Goal: Transaction & Acquisition: Purchase product/service

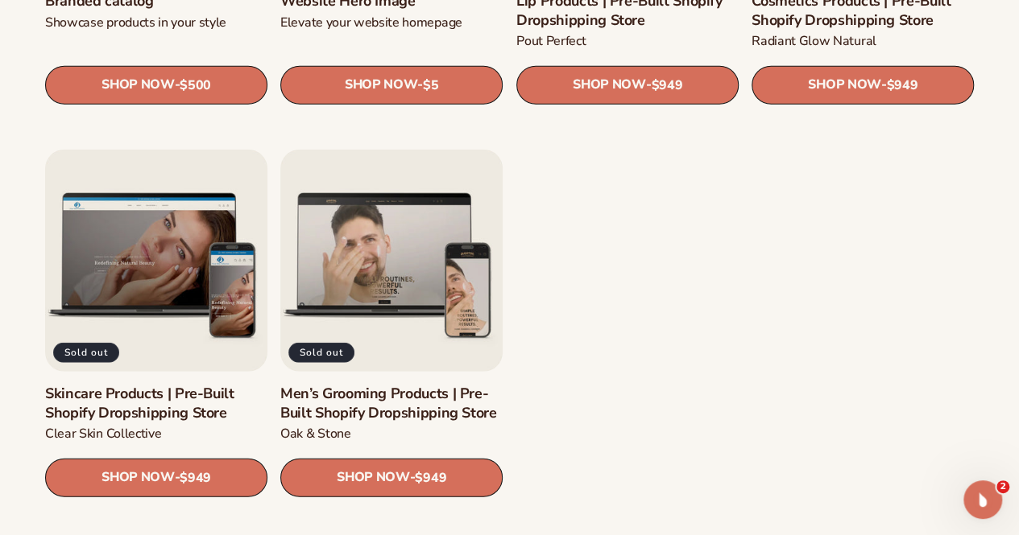
scroll to position [1933, 0]
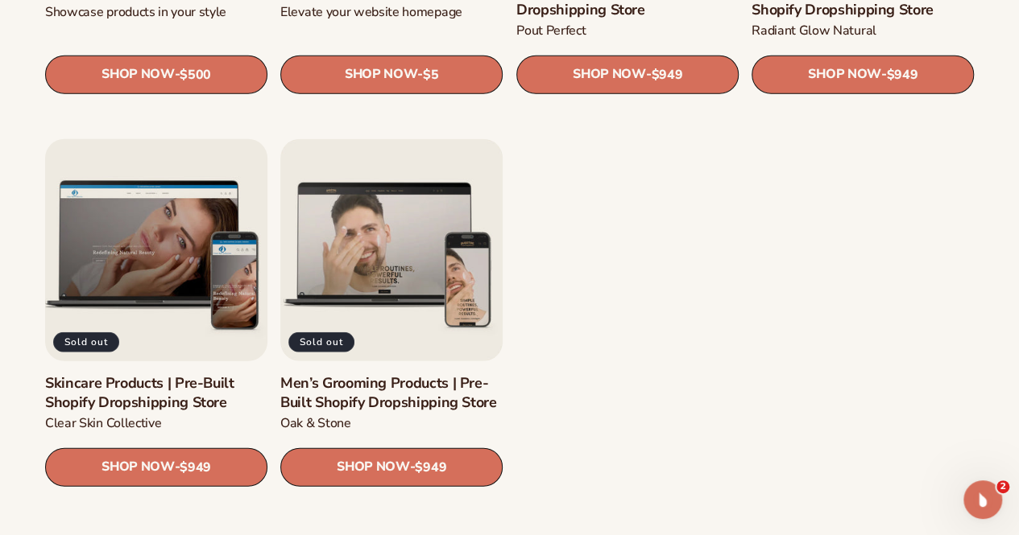
click at [171, 374] on link "Skincare Products | Pre-Built Shopify Dropshipping Store" at bounding box center [156, 393] width 222 height 38
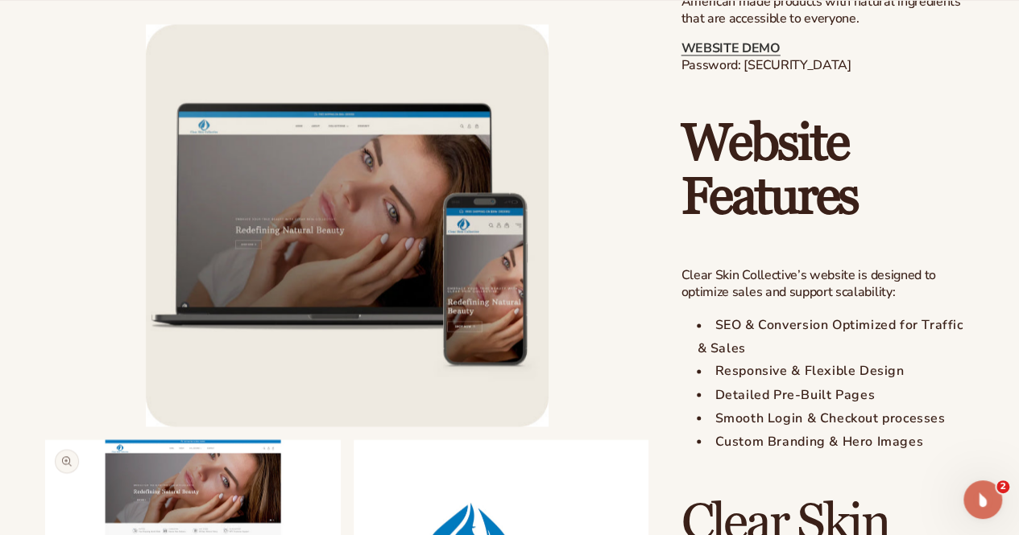
scroll to position [1288, 0]
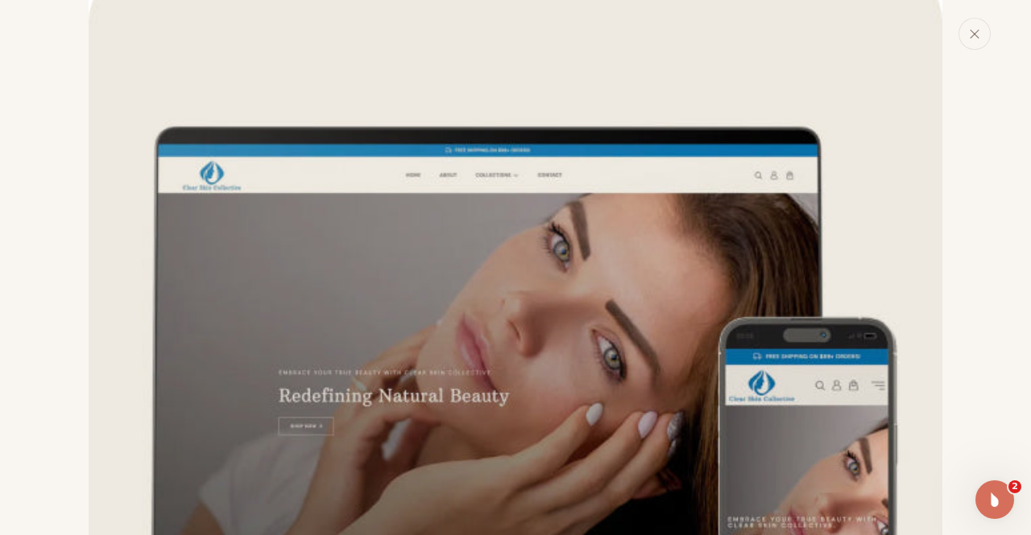
scroll to position [0, 0]
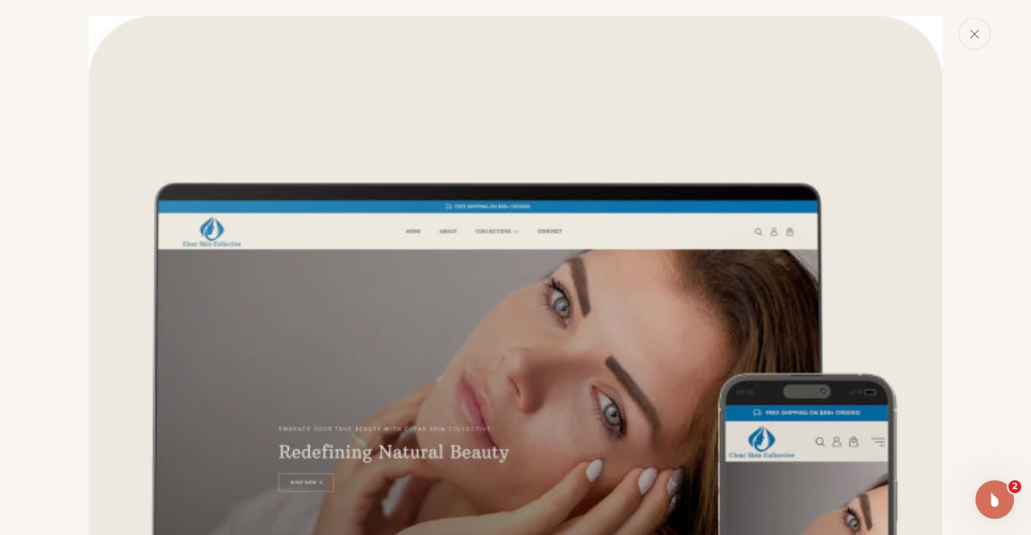
click at [989, 52] on div "Media gallery" at bounding box center [515, 267] width 1031 height 535
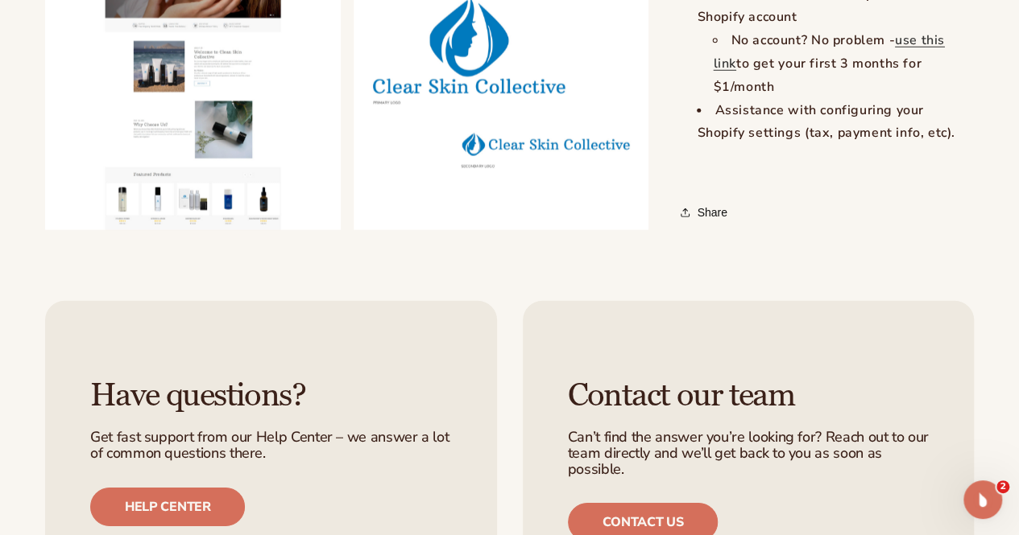
scroll to position [2480, 0]
